Goal: Information Seeking & Learning: Learn about a topic

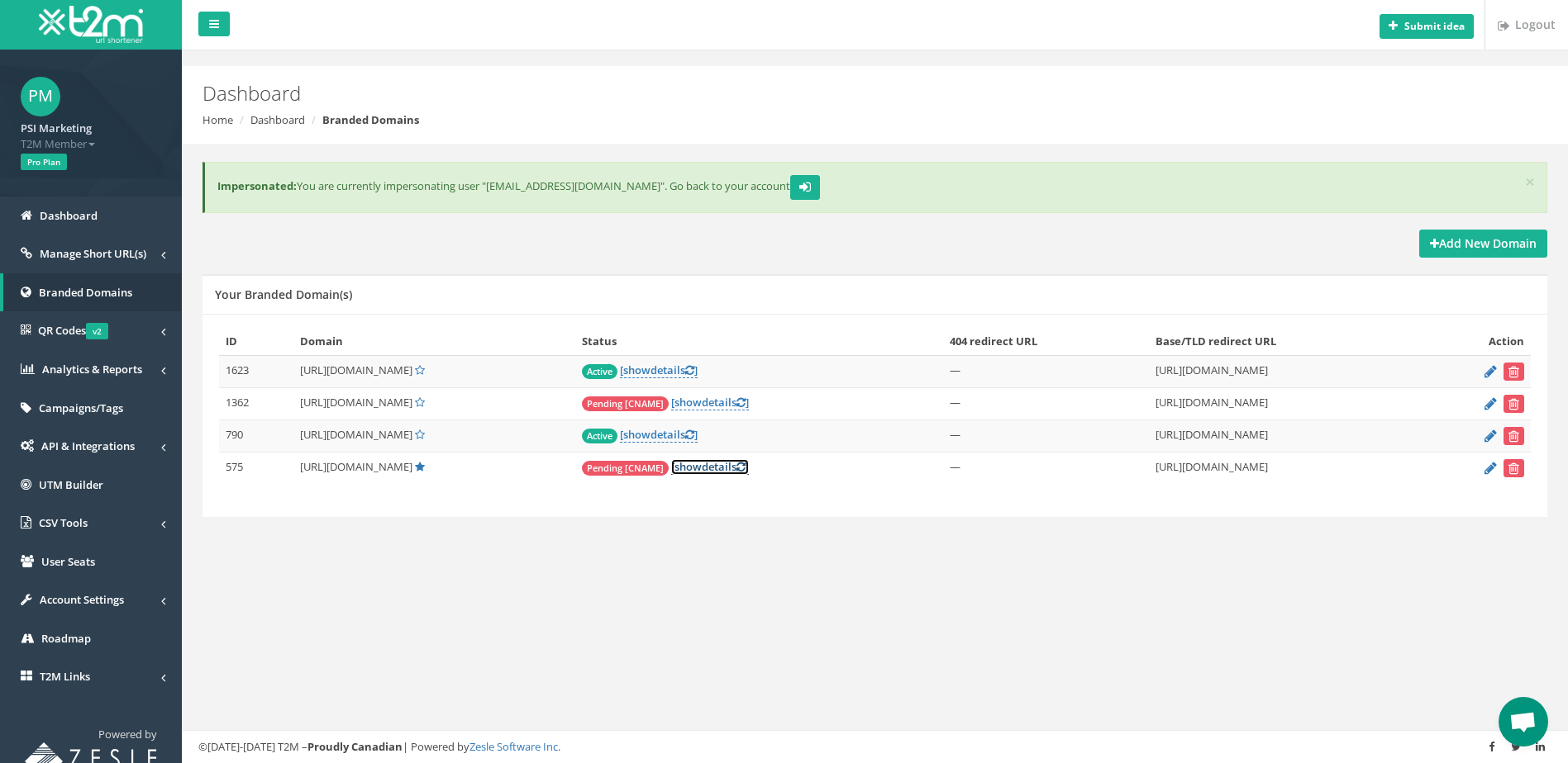
click at [729, 471] on link "[ show details ]" at bounding box center [710, 467] width 78 height 16
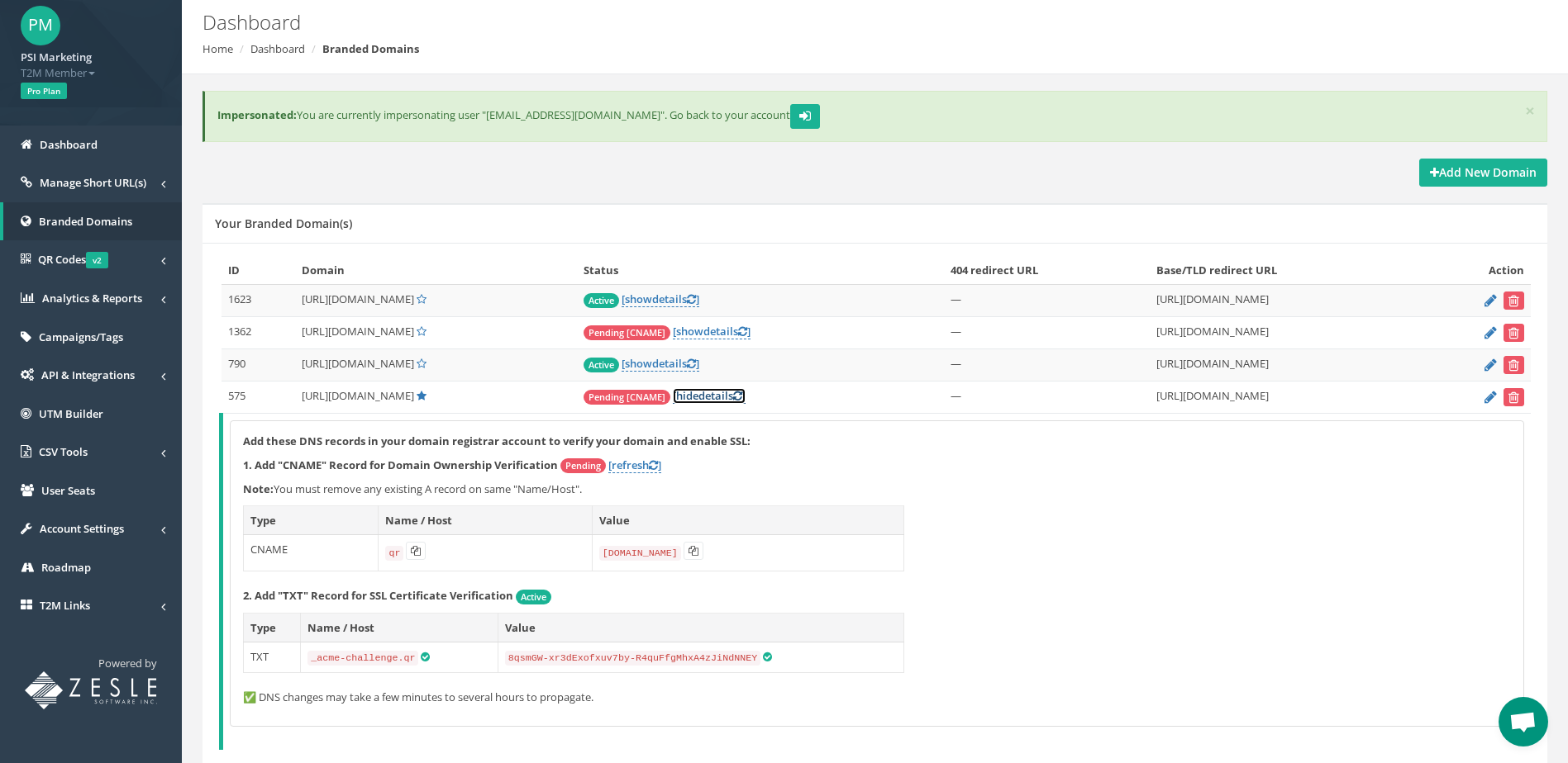
scroll to position [144, 0]
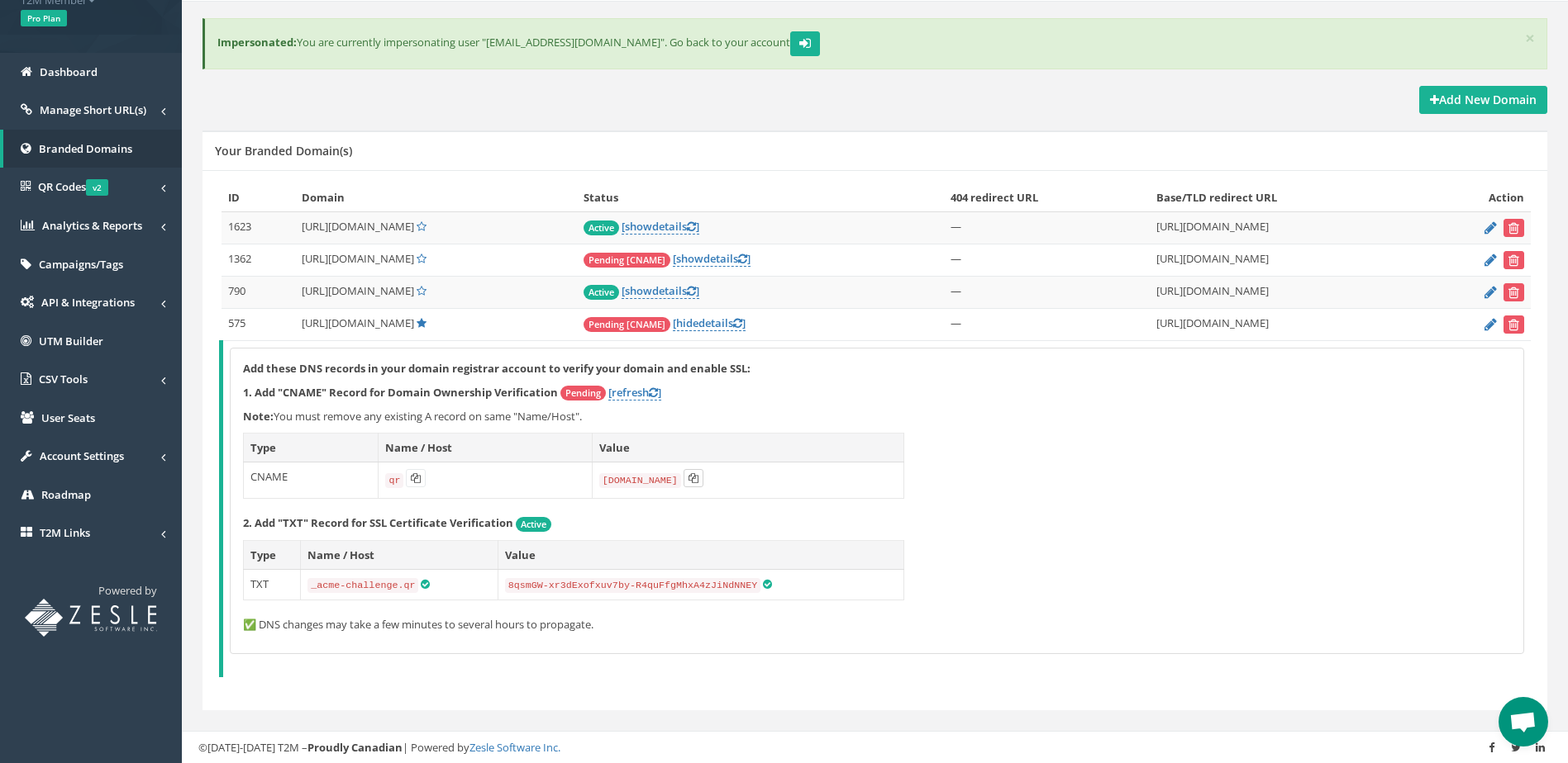
click at [696, 476] on icon at bounding box center [693, 478] width 9 height 9
click at [562, 147] on div "Your Branded Domain(s)" at bounding box center [875, 150] width 1345 height 40
click at [728, 146] on div "Your Branded Domain(s)" at bounding box center [875, 150] width 1345 height 40
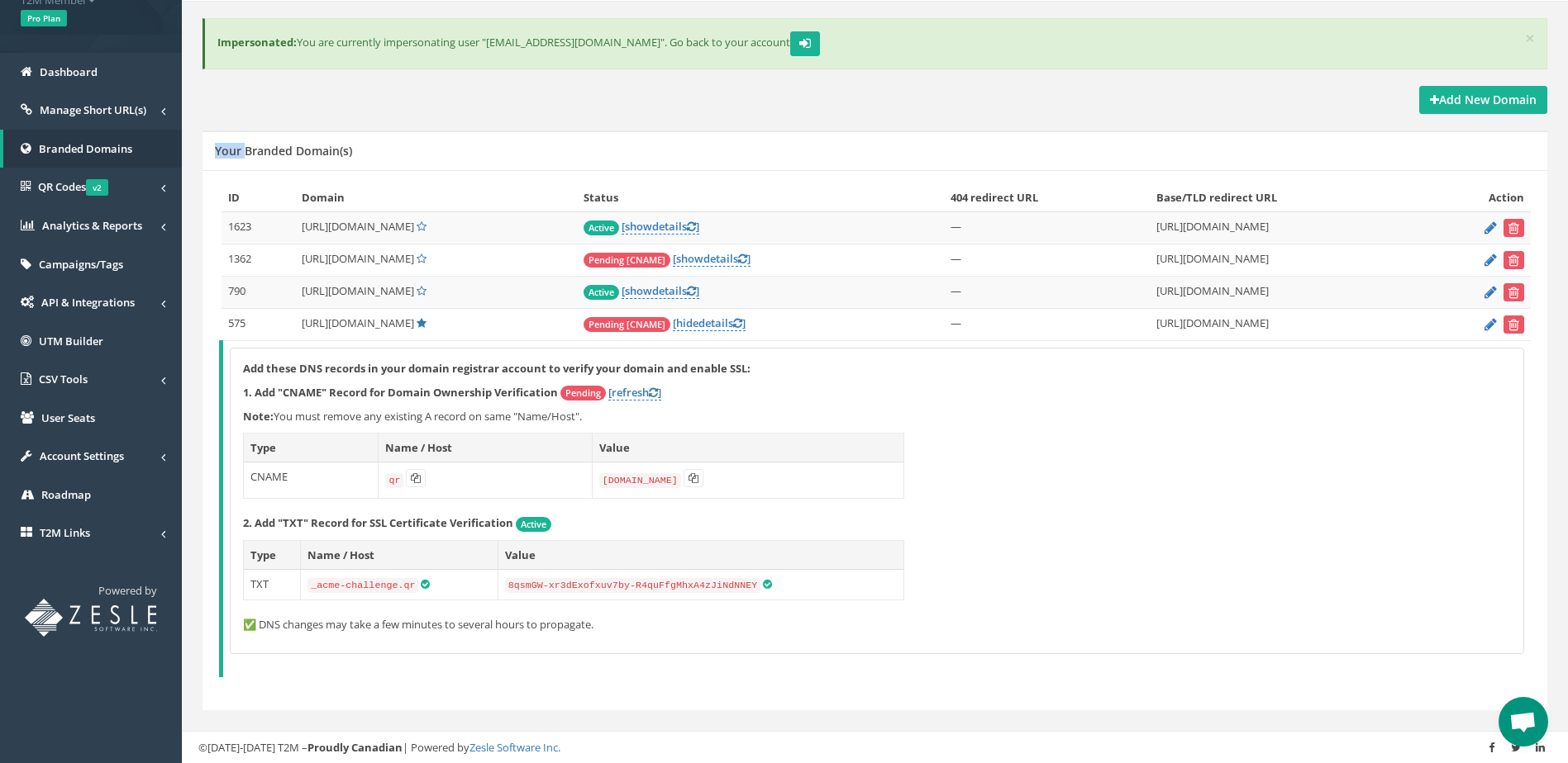
click at [728, 146] on div "Your Branded Domain(s)" at bounding box center [875, 150] width 1345 height 40
click at [668, 72] on div "× Impersonated: You are currently impersonating user "[EMAIL_ADDRESS][DOMAIN_NA…" at bounding box center [875, 52] width 1370 height 68
